Goal: Task Accomplishment & Management: Manage account settings

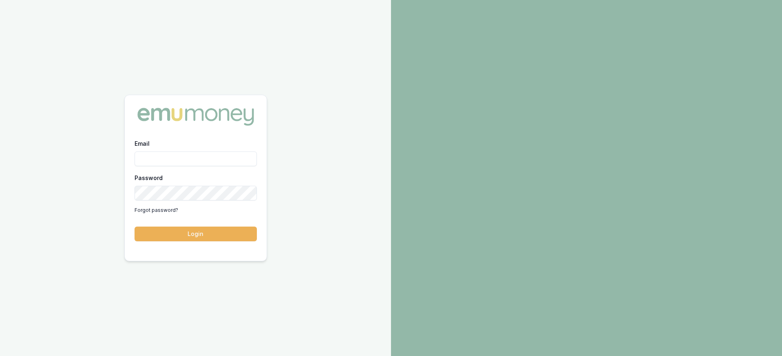
click at [195, 163] on input "Email" at bounding box center [196, 158] width 122 height 15
type input "[PERSON_NAME][EMAIL_ADDRESS][DOMAIN_NAME]"
click at [135, 226] on button "Login" at bounding box center [196, 233] width 122 height 15
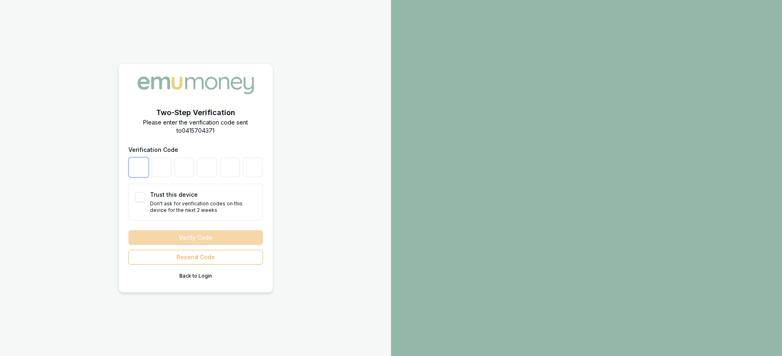
click at [147, 166] on input "number" at bounding box center [139, 167] width 20 height 20
paste input "1"
type input "1"
type input "2"
type input "7"
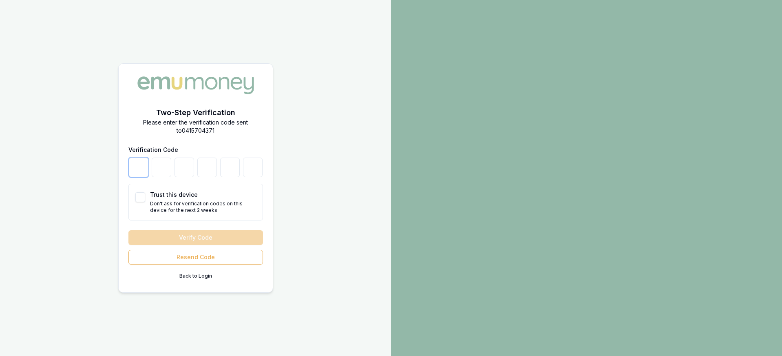
type input "3"
type input "5"
type input "6"
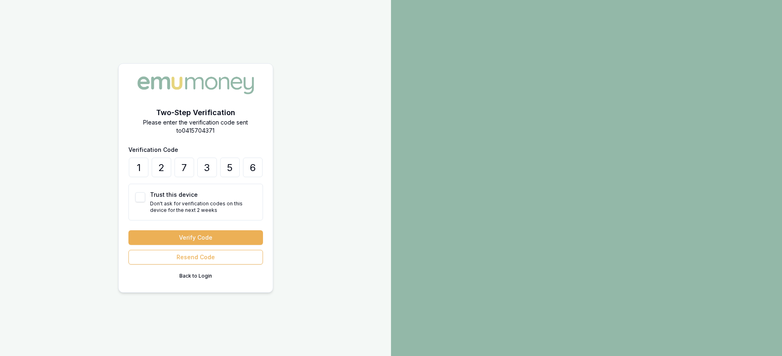
click at [144, 195] on button "Trust this device" at bounding box center [140, 197] width 10 height 10
checkbox input "true"
click at [162, 232] on button "Verify Code" at bounding box center [195, 237] width 135 height 15
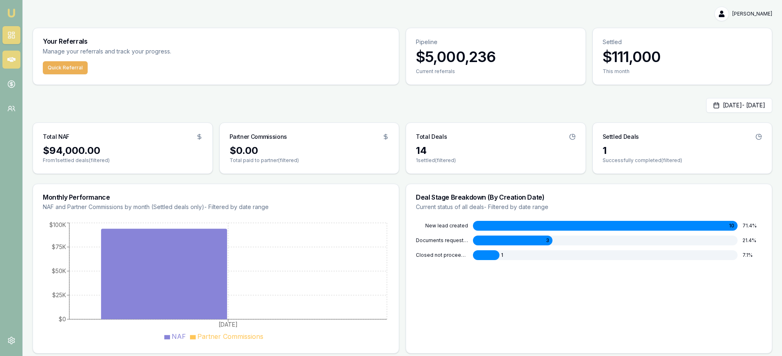
click at [17, 61] on link at bounding box center [11, 60] width 18 height 18
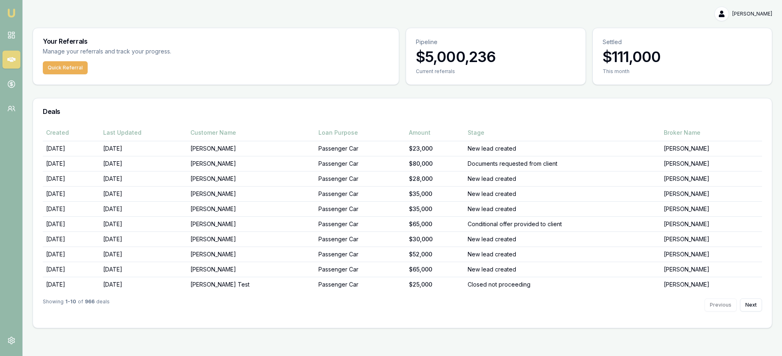
click at [764, 303] on div "Created Last Updated Customer Name Loan Purpose Amount Stage Broker Name [DATE]…" at bounding box center [402, 225] width 739 height 203
click at [750, 302] on button "Next" at bounding box center [751, 304] width 22 height 13
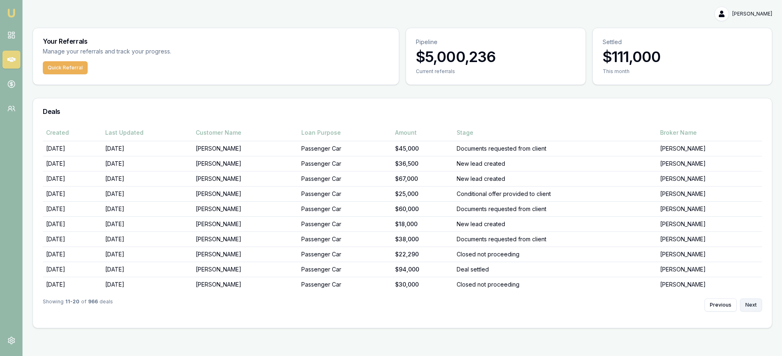
click at [750, 302] on button "Next" at bounding box center [751, 304] width 22 height 13
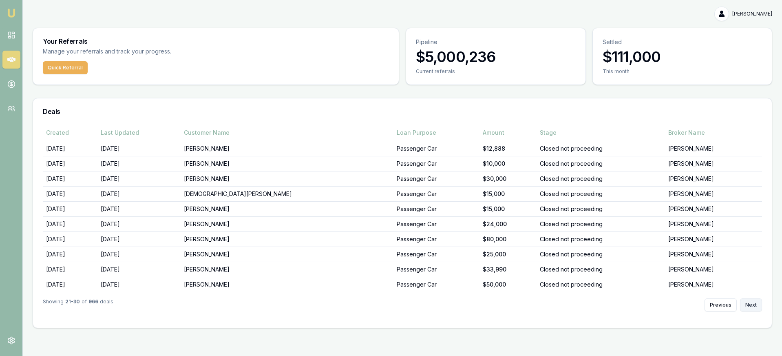
click at [749, 301] on button "Next" at bounding box center [751, 304] width 22 height 13
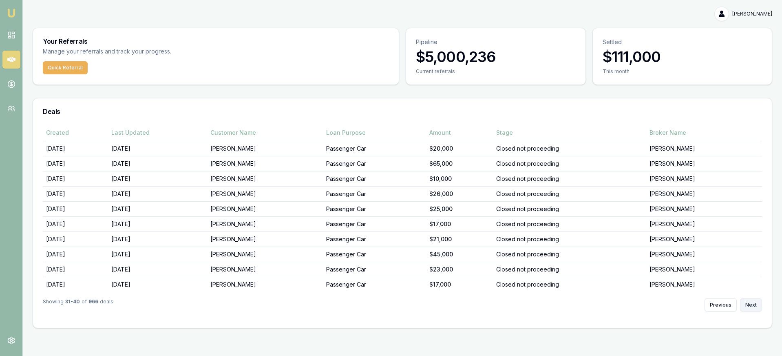
click at [749, 301] on button "Next" at bounding box center [751, 304] width 22 height 13
click at [750, 301] on button "Next" at bounding box center [751, 304] width 22 height 13
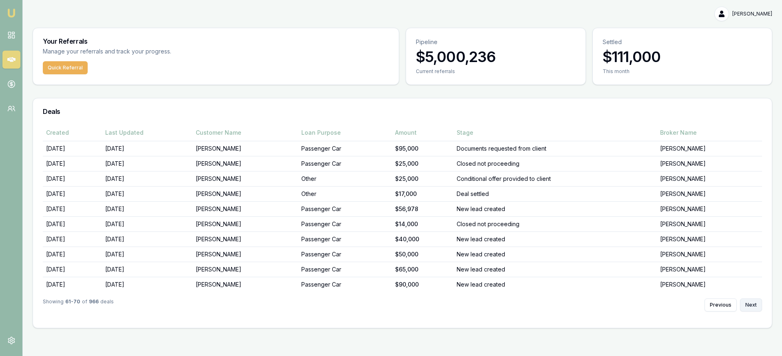
click at [750, 301] on button "Next" at bounding box center [751, 304] width 22 height 13
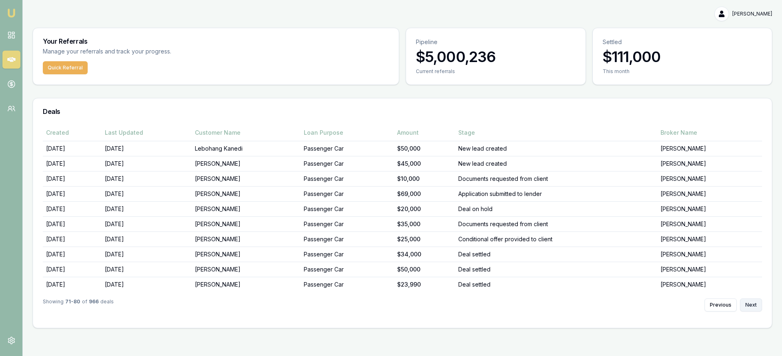
click at [750, 301] on button "Next" at bounding box center [751, 304] width 22 height 13
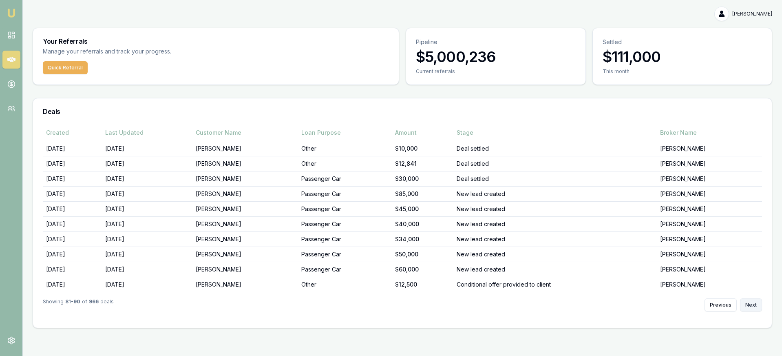
click at [750, 301] on button "Next" at bounding box center [751, 304] width 22 height 13
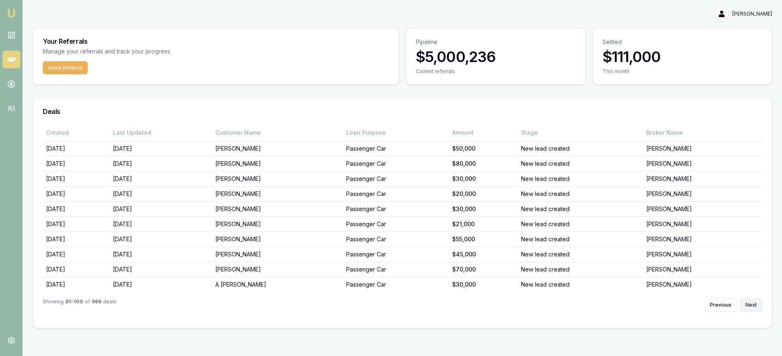
click at [750, 301] on button "Next" at bounding box center [751, 304] width 22 height 13
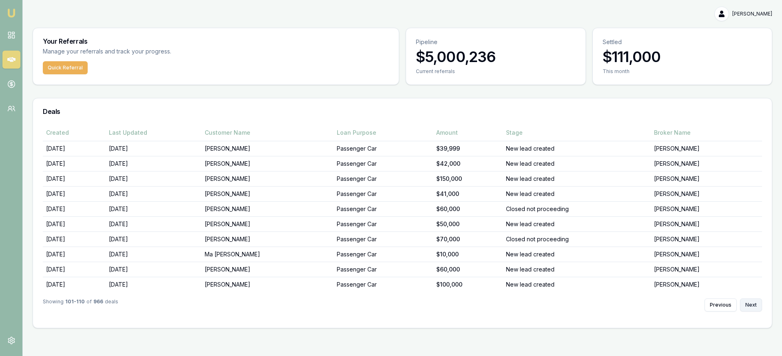
click at [750, 301] on button "Next" at bounding box center [751, 304] width 22 height 13
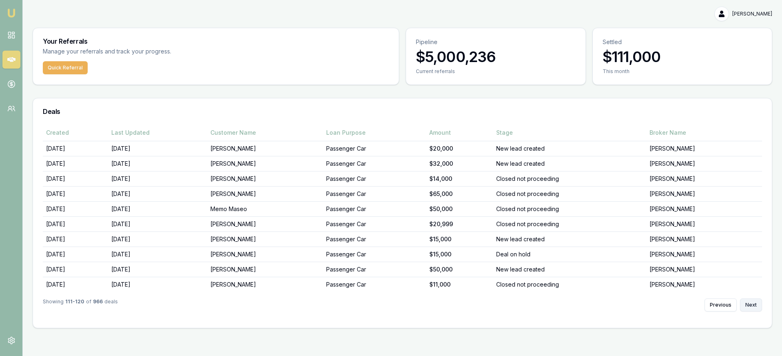
click at [750, 301] on button "Next" at bounding box center [751, 304] width 22 height 13
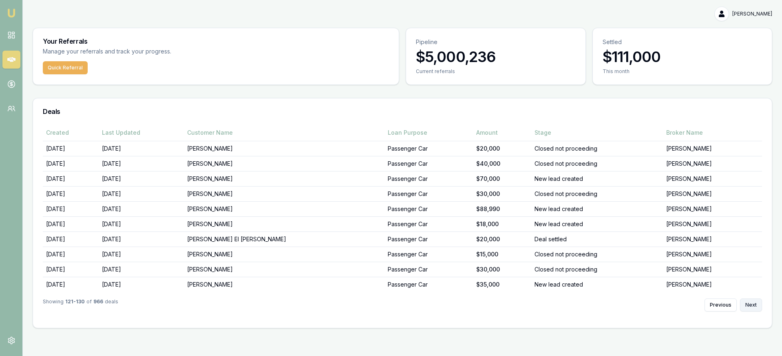
click at [750, 301] on button "Next" at bounding box center [751, 304] width 22 height 13
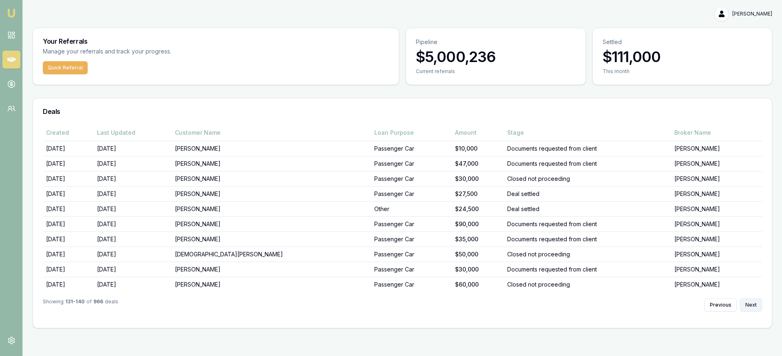
click at [750, 301] on button "Next" at bounding box center [751, 304] width 22 height 13
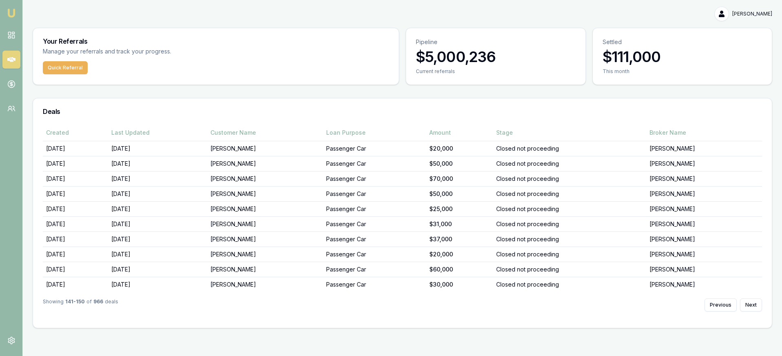
click at [19, 63] on link at bounding box center [11, 60] width 18 height 18
click at [15, 39] on link at bounding box center [11, 35] width 18 height 18
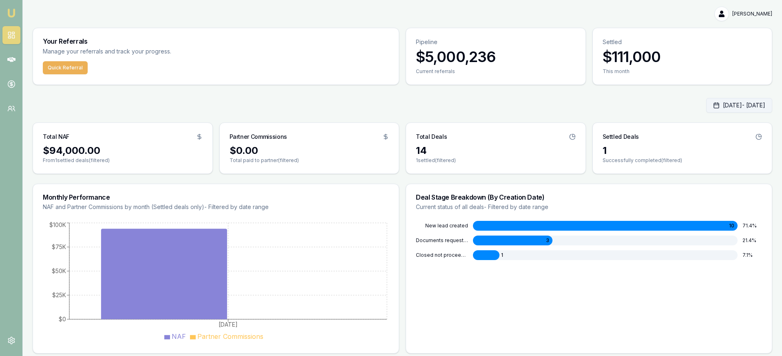
click at [706, 106] on button "[DATE] - [DATE]" at bounding box center [739, 105] width 66 height 15
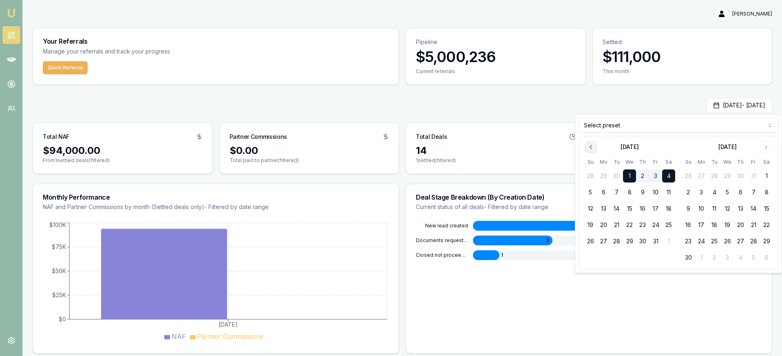
click at [592, 150] on button "Go to previous month" at bounding box center [591, 146] width 11 height 11
click at [603, 177] on button "1" at bounding box center [603, 175] width 13 height 13
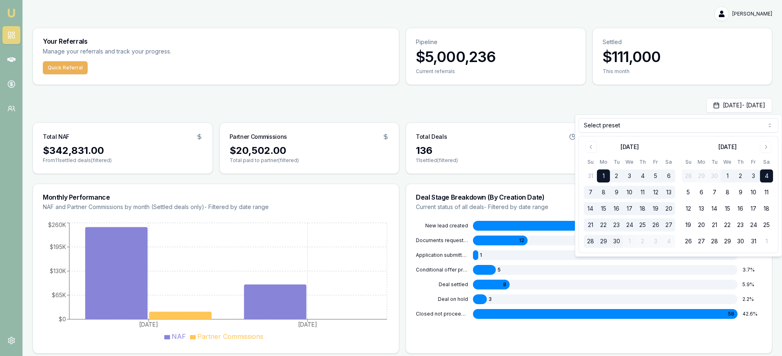
click at [619, 239] on button "30" at bounding box center [616, 241] width 13 height 13
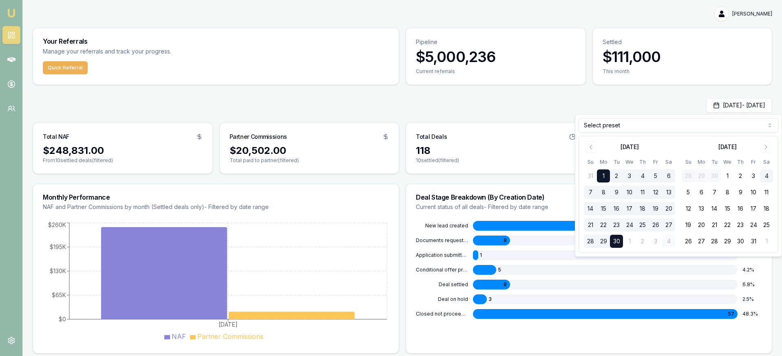
click at [545, 112] on div "[DATE] - [DATE]" at bounding box center [403, 105] width 740 height 15
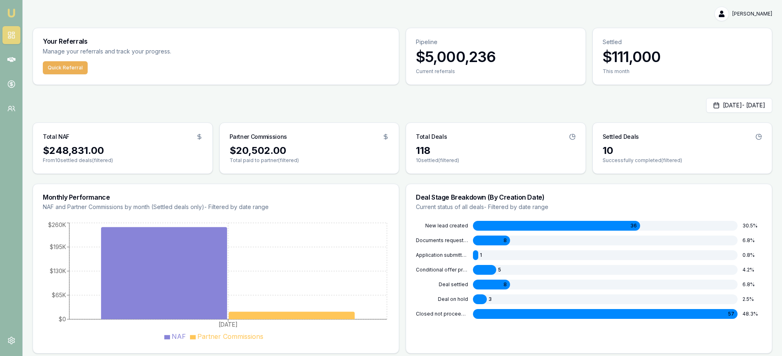
click at [611, 150] on div "10" at bounding box center [683, 150] width 160 height 13
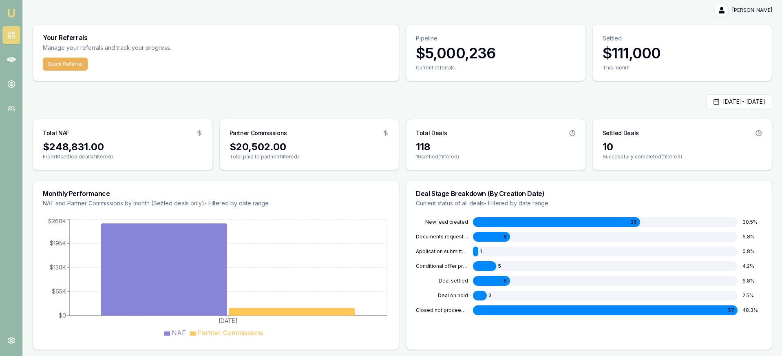
scroll to position [4, 0]
click at [12, 60] on icon at bounding box center [11, 59] width 8 height 5
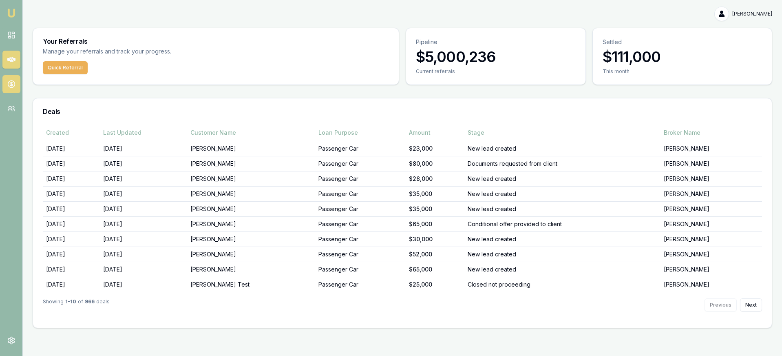
click at [16, 84] on link at bounding box center [11, 84] width 18 height 18
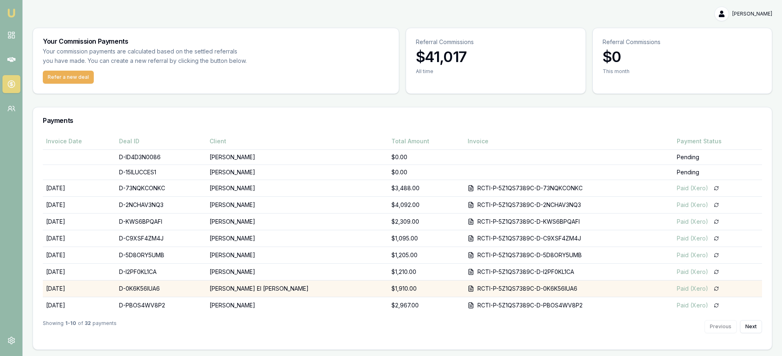
scroll to position [0, 0]
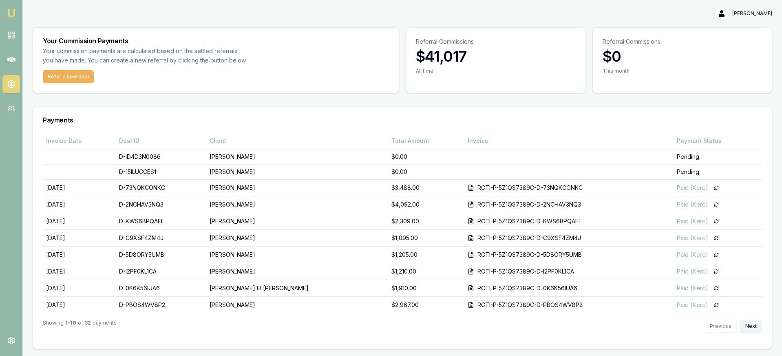
click at [754, 327] on button "Next" at bounding box center [751, 325] width 22 height 13
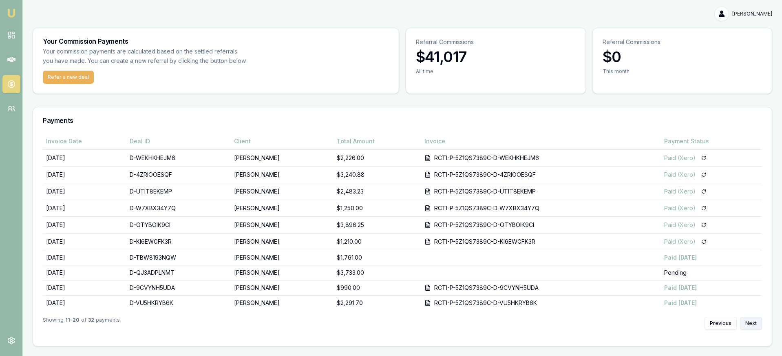
scroll to position [0, 0]
